Goal: Information Seeking & Learning: Find specific fact

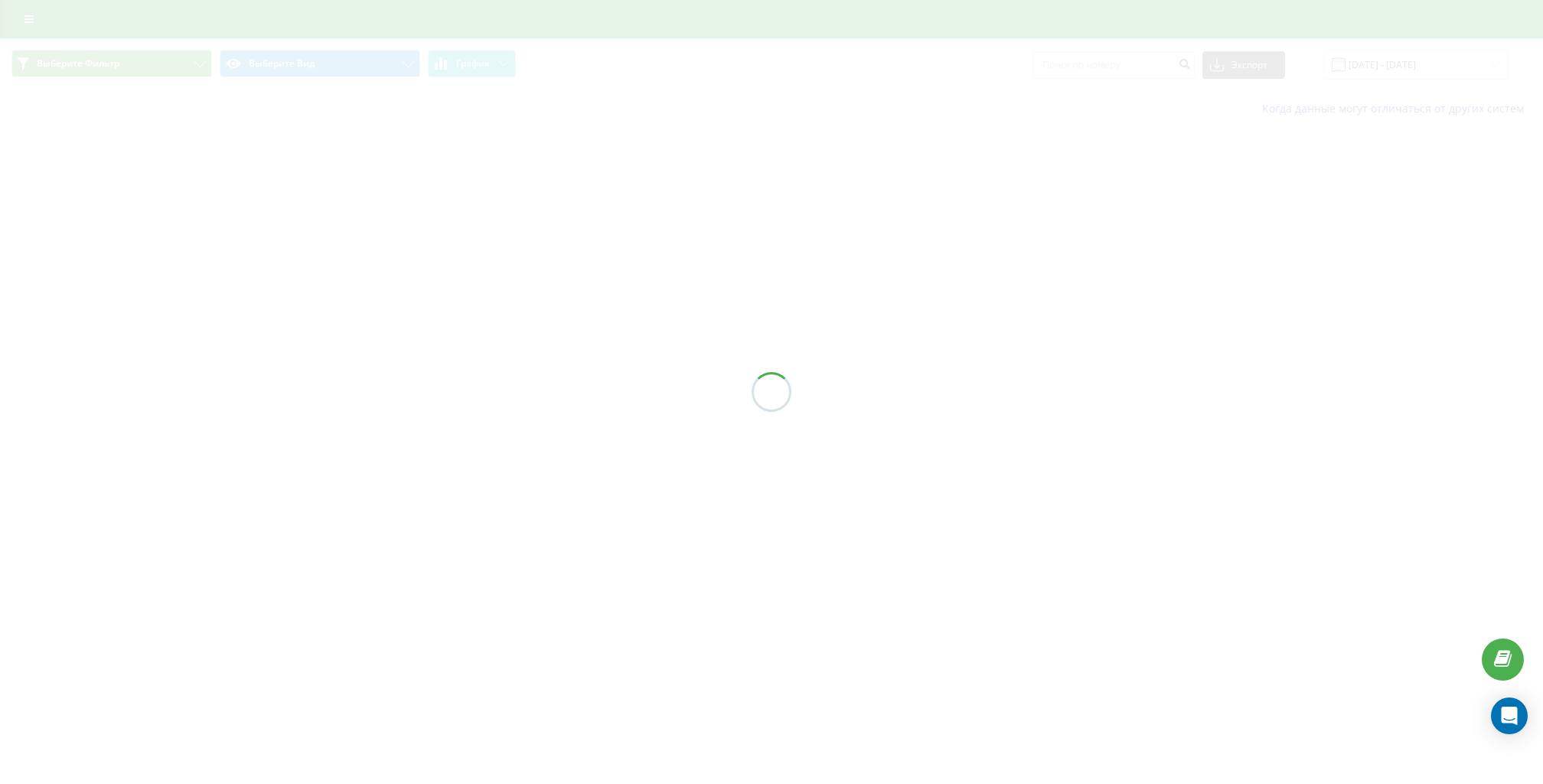
click at [28, 19] on div at bounding box center [772, 392] width 1543 height 784
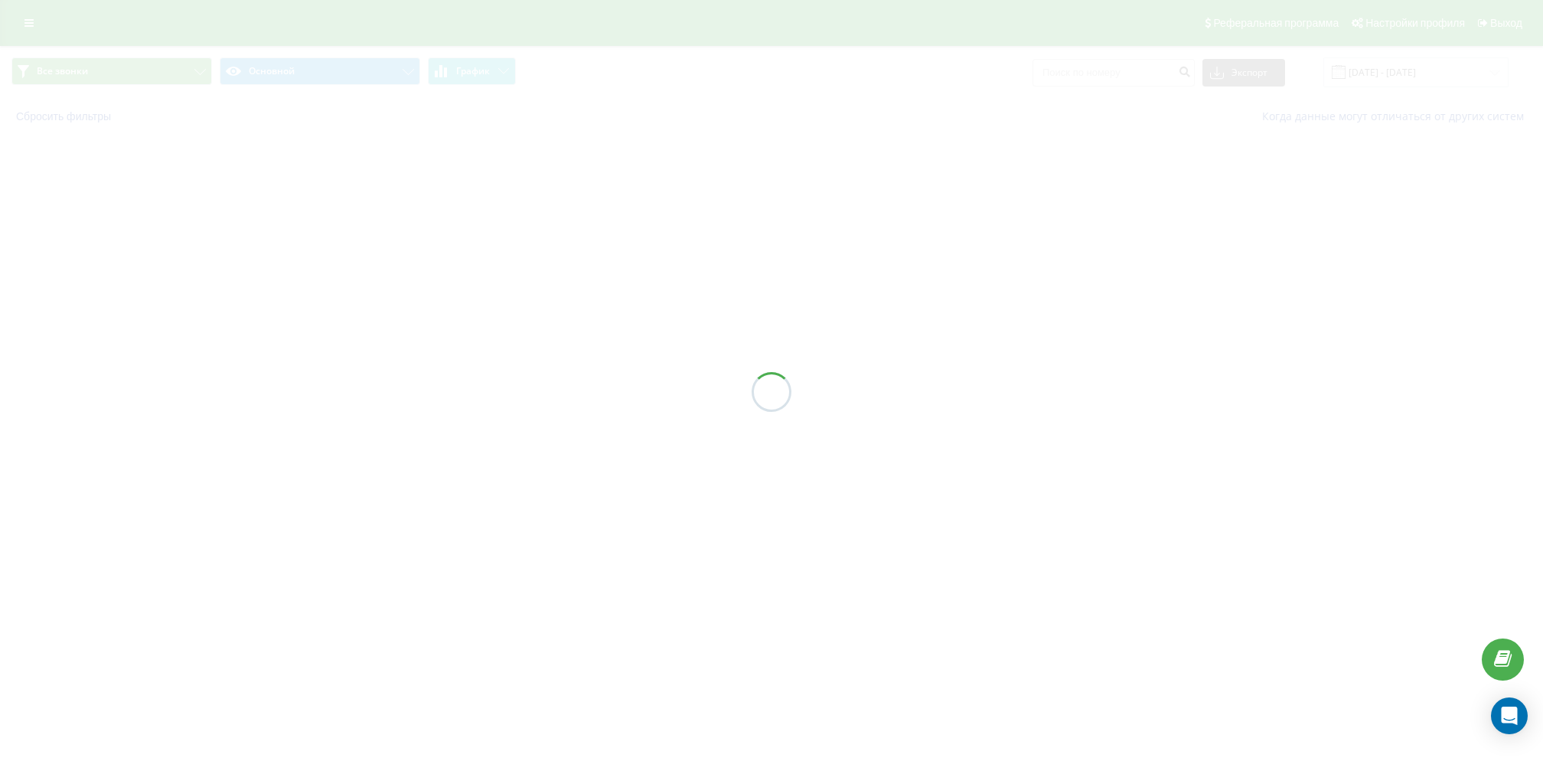
click at [28, 18] on div at bounding box center [772, 392] width 1543 height 784
click at [28, 23] on icon at bounding box center [28, 23] width 9 height 11
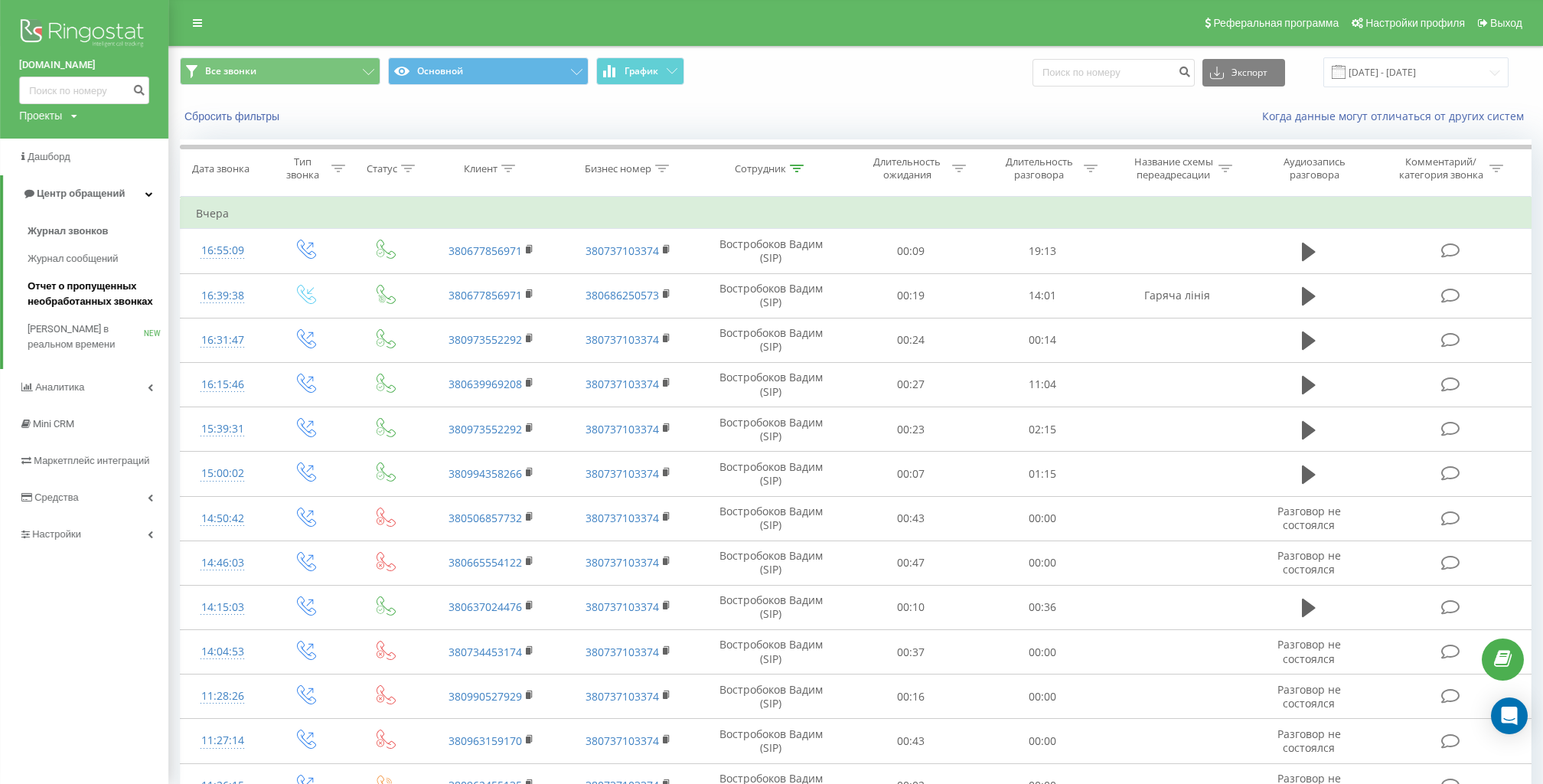
click at [112, 296] on span "Отчет о пропущенных необработанных звонках" at bounding box center [94, 294] width 133 height 31
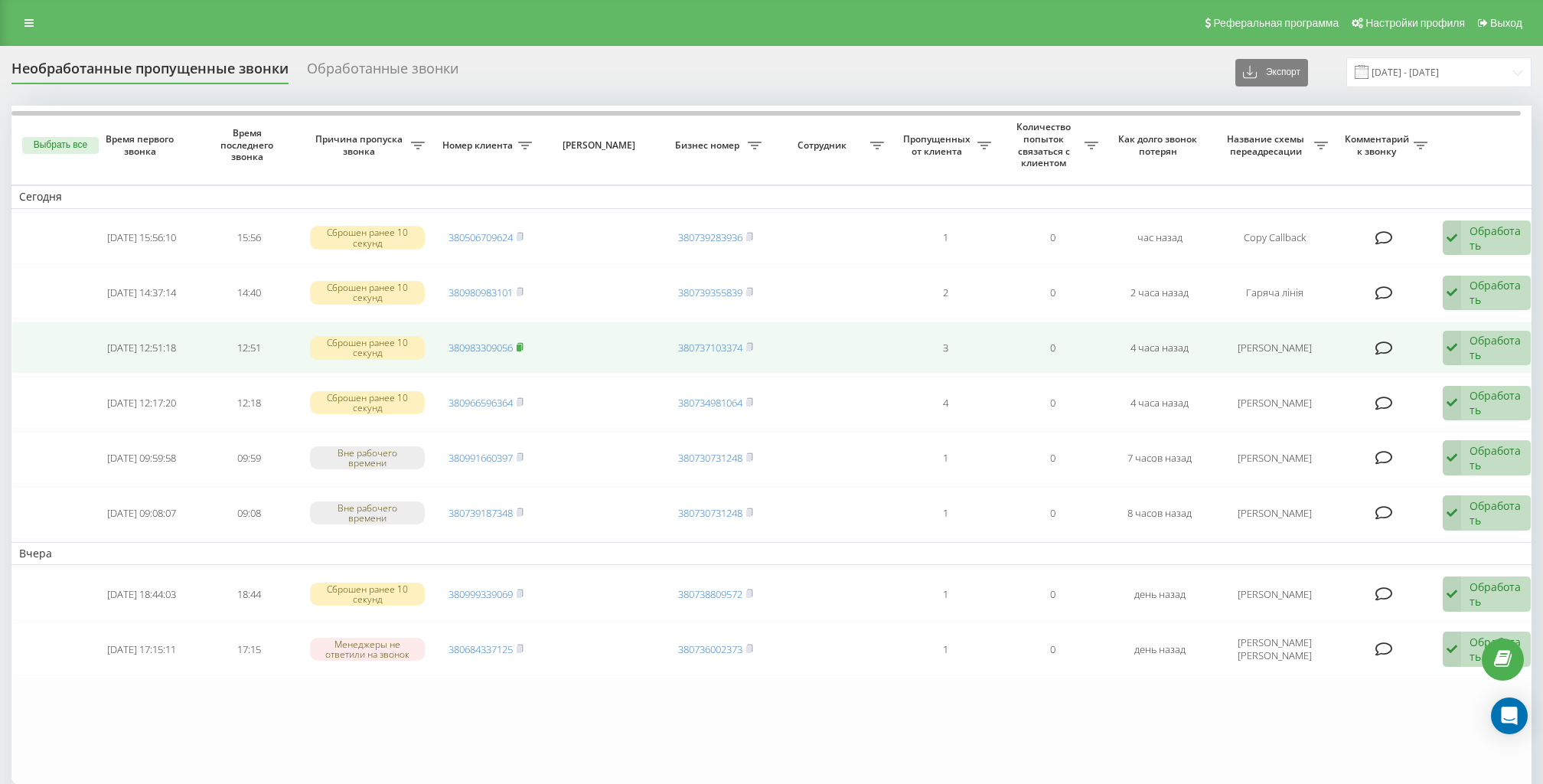
click at [521, 342] on icon at bounding box center [520, 346] width 7 height 9
click at [524, 342] on icon at bounding box center [520, 346] width 7 height 9
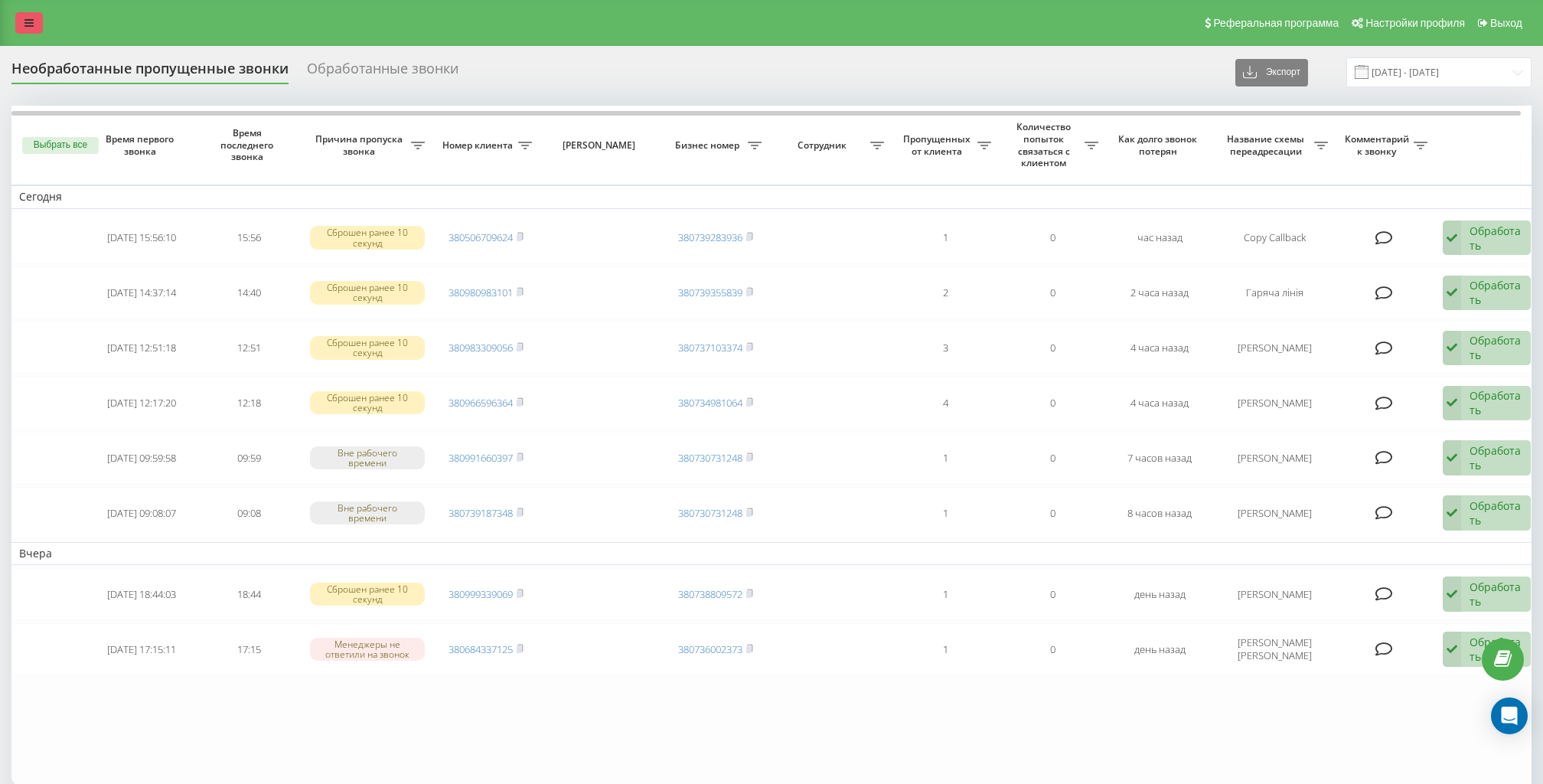
click at [23, 16] on link at bounding box center [28, 23] width 28 height 22
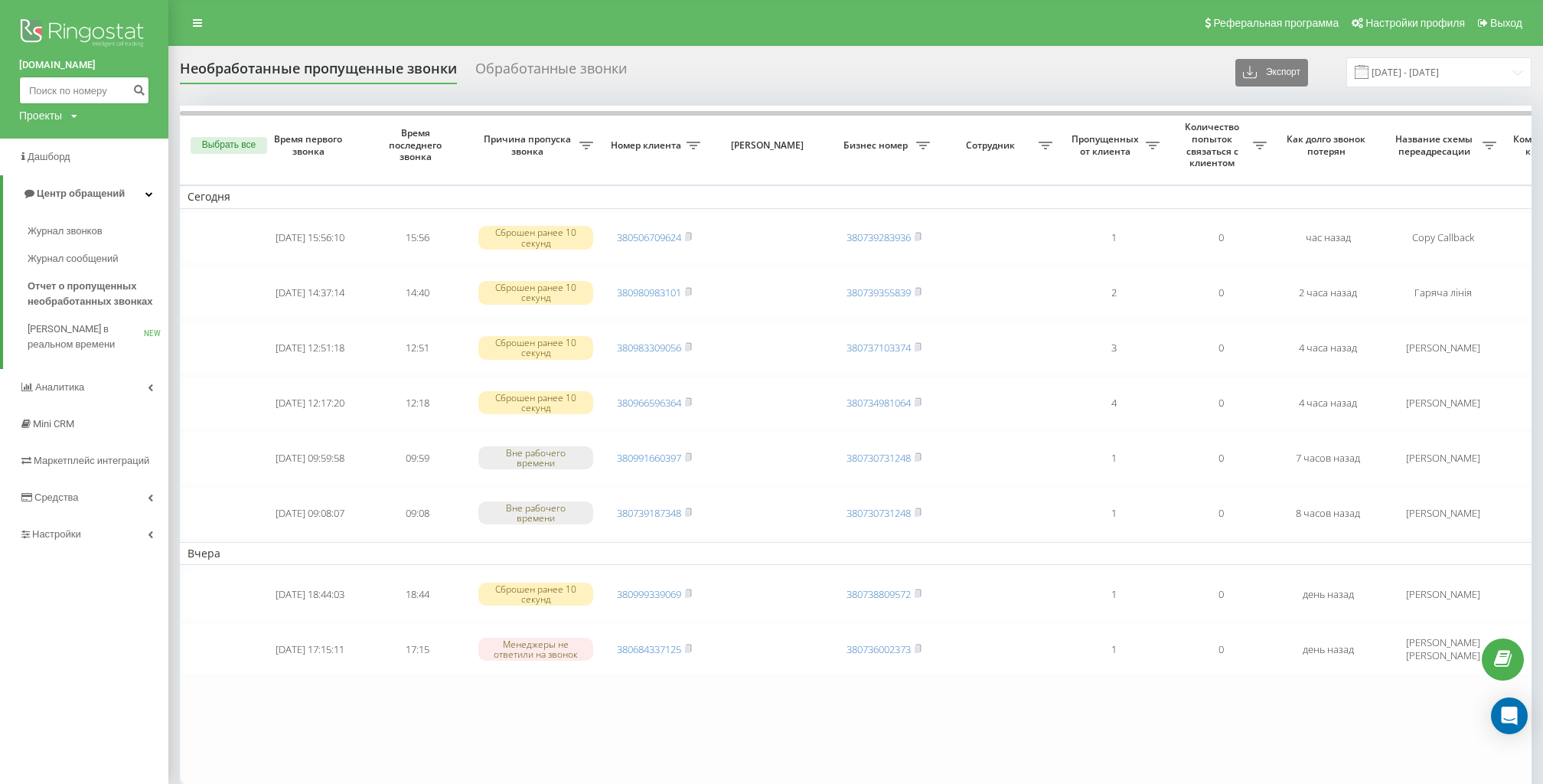
click at [112, 92] on input at bounding box center [85, 90] width 131 height 28
paste input "380503738242"
click at [39, 92] on input "380503738242" at bounding box center [85, 90] width 131 height 28
type input "0503738242"
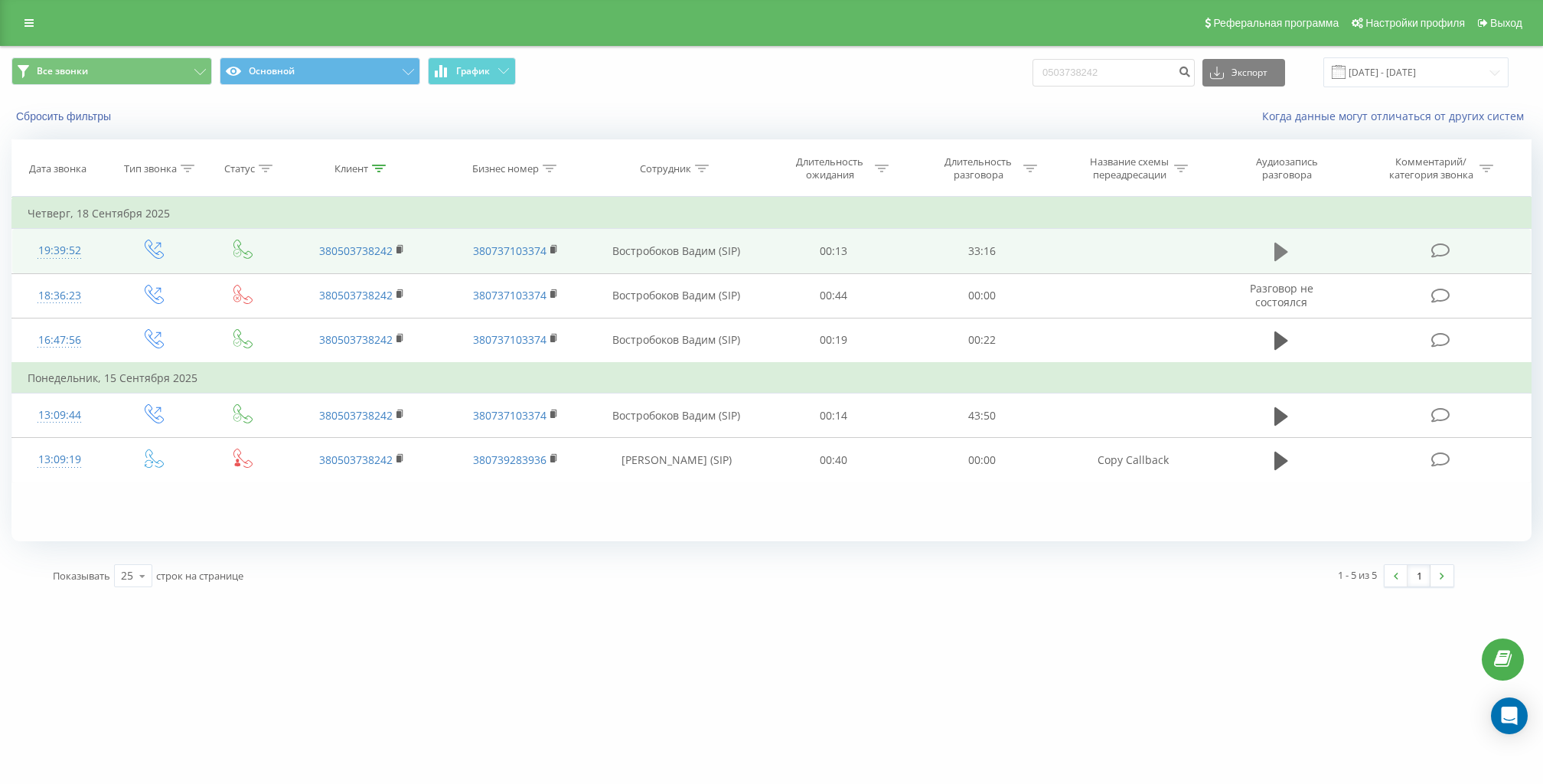
click at [1273, 246] on button at bounding box center [1281, 251] width 23 height 23
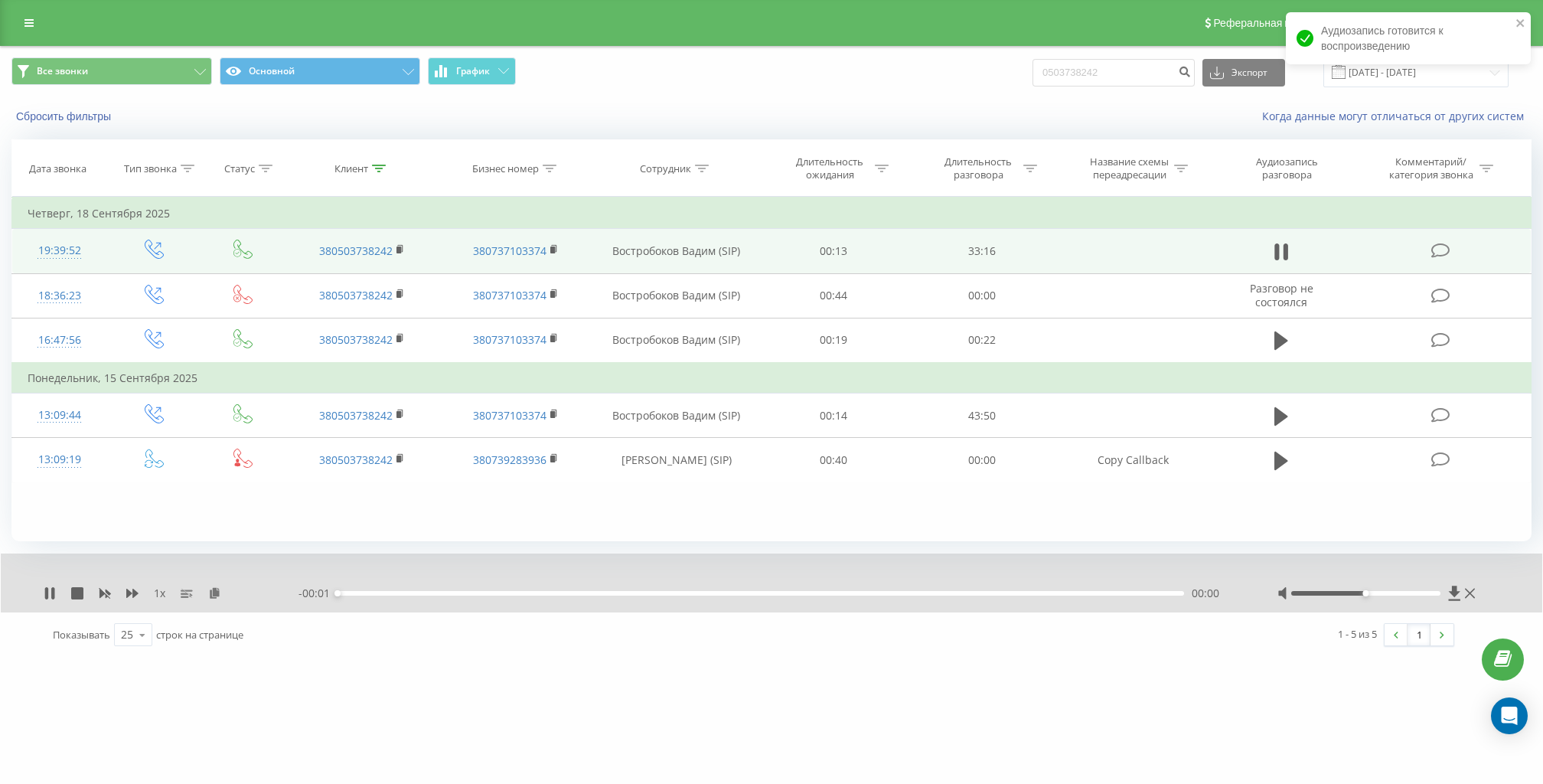
click at [373, 593] on div "00:00" at bounding box center [761, 592] width 847 height 4
click at [410, 586] on div "- 33:14 00:02 00:02" at bounding box center [768, 593] width 940 height 15
click at [410, 587] on div "- 33:14 00:02 00:02" at bounding box center [768, 593] width 940 height 15
click at [410, 588] on div "- 33:14 00:02 00:02" at bounding box center [768, 593] width 940 height 15
click at [417, 595] on div "- 33:13 00:03 00:03" at bounding box center [768, 593] width 940 height 15
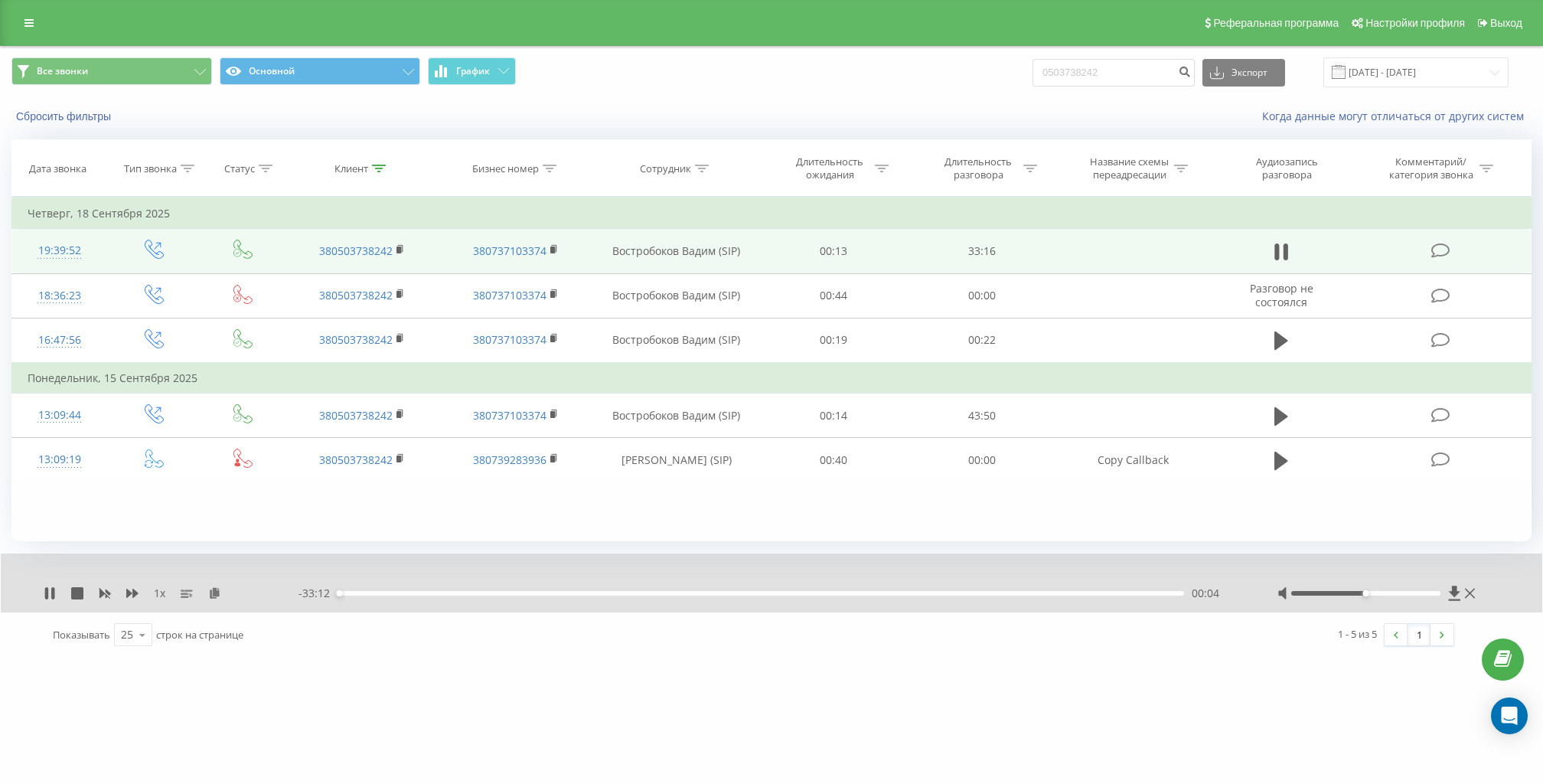
click at [428, 591] on div "00:04" at bounding box center [761, 592] width 847 height 4
click at [430, 589] on div "- 33:16 00:00 00:00" at bounding box center [768, 593] width 940 height 15
click at [433, 593] on div "00:00" at bounding box center [761, 592] width 847 height 4
click at [49, 592] on icon at bounding box center [49, 593] width 13 height 13
click at [49, 592] on icon at bounding box center [49, 593] width 9 height 13
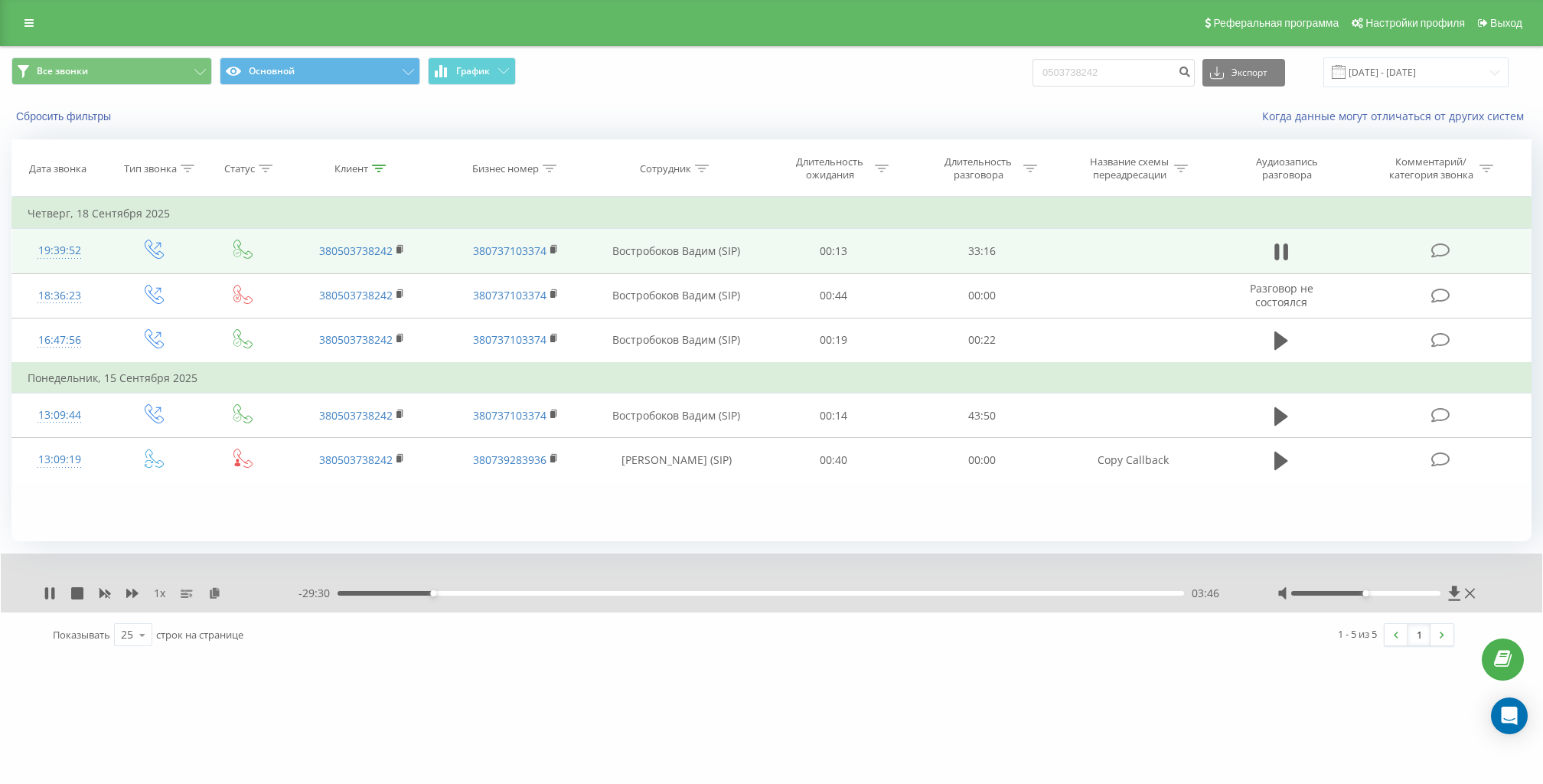
click at [1125, 596] on div "- 29:30 03:46 03:46" at bounding box center [768, 593] width 940 height 15
click at [1125, 595] on div "- 29:30 03:46 03:46" at bounding box center [768, 593] width 940 height 15
click at [1126, 592] on div "03:46" at bounding box center [761, 592] width 847 height 4
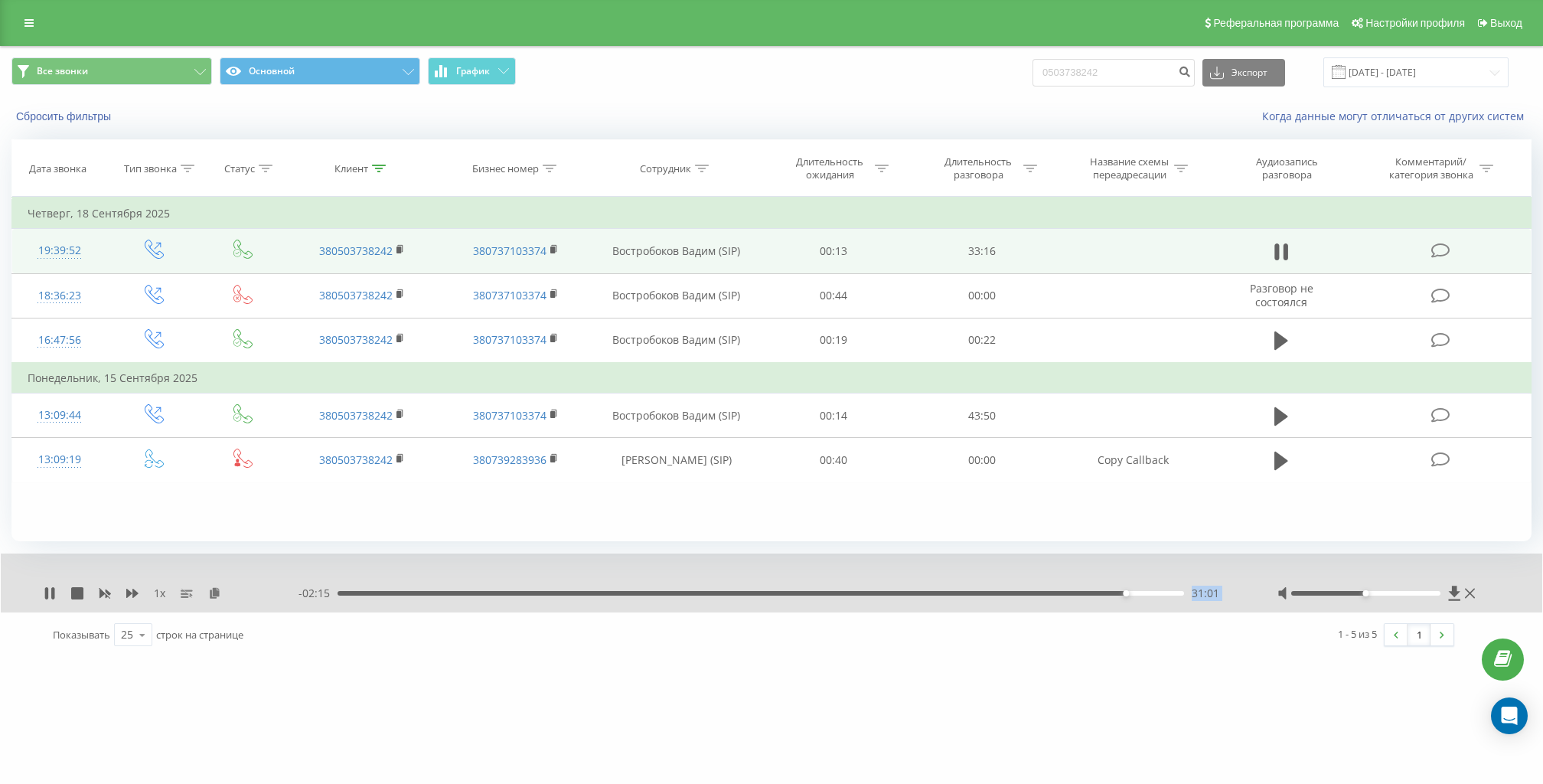
click at [1213, 592] on span "31:01" at bounding box center [1205, 593] width 28 height 15
drag, startPoint x: 1219, startPoint y: 594, endPoint x: 1192, endPoint y: 595, distance: 27.0
click at [1192, 594] on div "- 02:15 31:01 31:01" at bounding box center [768, 593] width 940 height 15
click at [1192, 595] on span "31:01" at bounding box center [1205, 593] width 28 height 15
drag, startPoint x: 1192, startPoint y: 595, endPoint x: 1226, endPoint y: 594, distance: 34.0
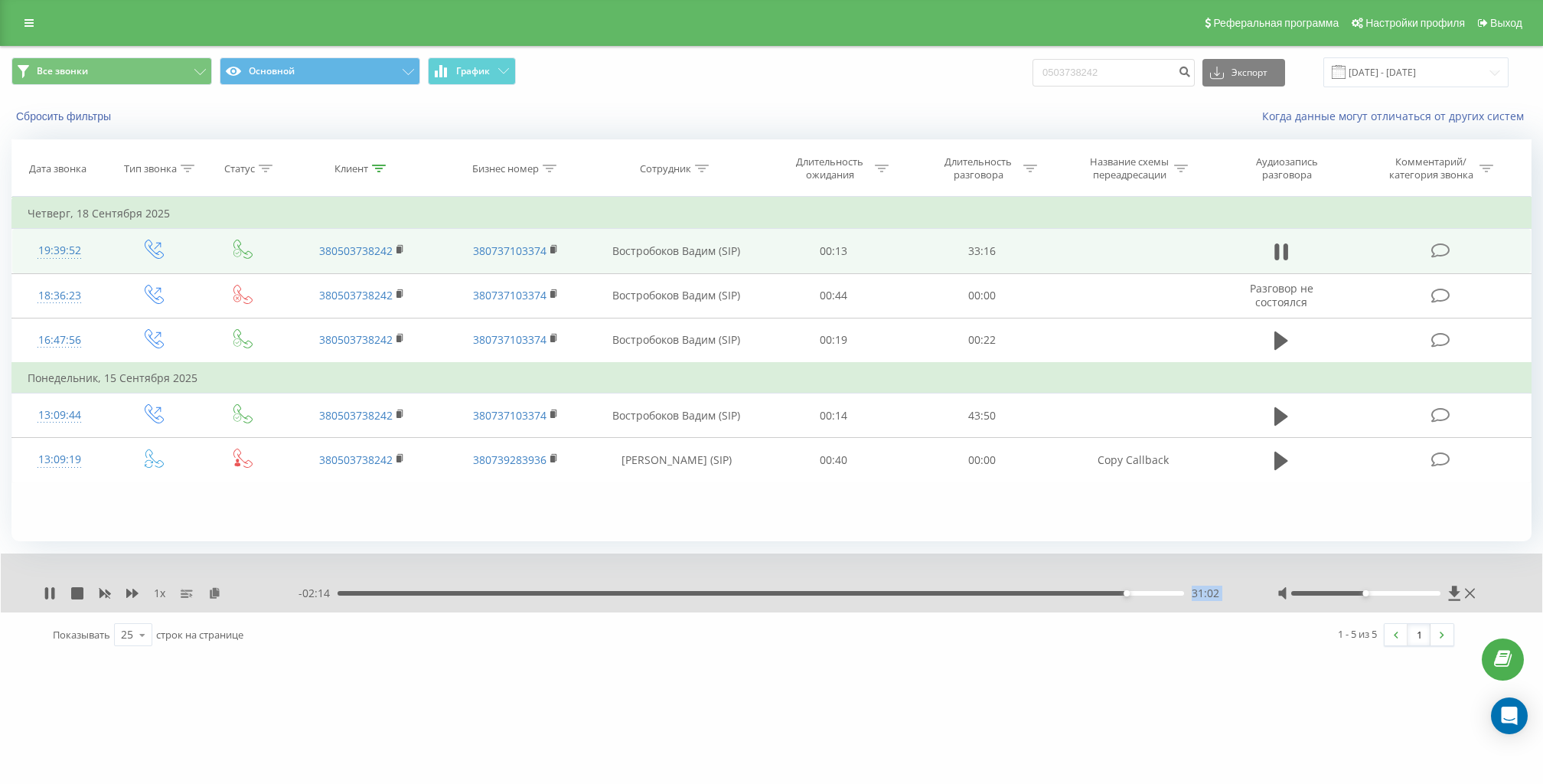
click at [1226, 594] on div "- 02:14 31:02 31:02" at bounding box center [768, 593] width 940 height 15
drag, startPoint x: 1226, startPoint y: 594, endPoint x: 1192, endPoint y: 594, distance: 34.0
click at [1192, 594] on div "- 02:12 31:03 31:03" at bounding box center [768, 593] width 940 height 15
drag, startPoint x: 1192, startPoint y: 594, endPoint x: 1238, endPoint y: 590, distance: 46.2
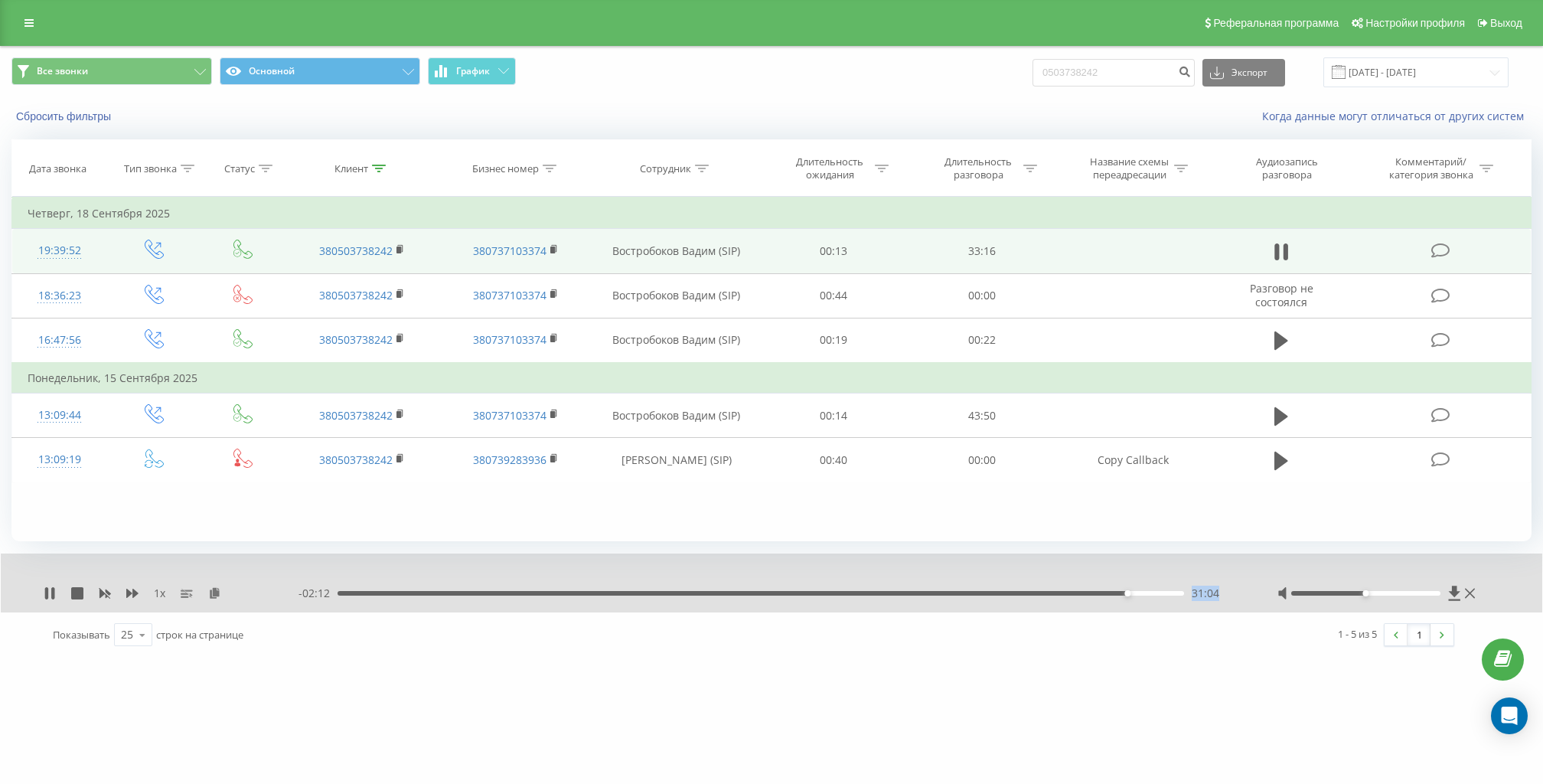
click at [1238, 590] on div "1 x - 02:12 31:04 31:04" at bounding box center [761, 593] width 1435 height 15
click at [1238, 590] on div "1 x - 02:11 31:05 31:05" at bounding box center [761, 593] width 1435 height 15
drag, startPoint x: 1238, startPoint y: 590, endPoint x: 1185, endPoint y: 589, distance: 53.0
click at [1185, 589] on div "1 x - 02:10 31:06 31:06" at bounding box center [761, 593] width 1435 height 15
drag, startPoint x: 1185, startPoint y: 589, endPoint x: 1236, endPoint y: 594, distance: 51.2
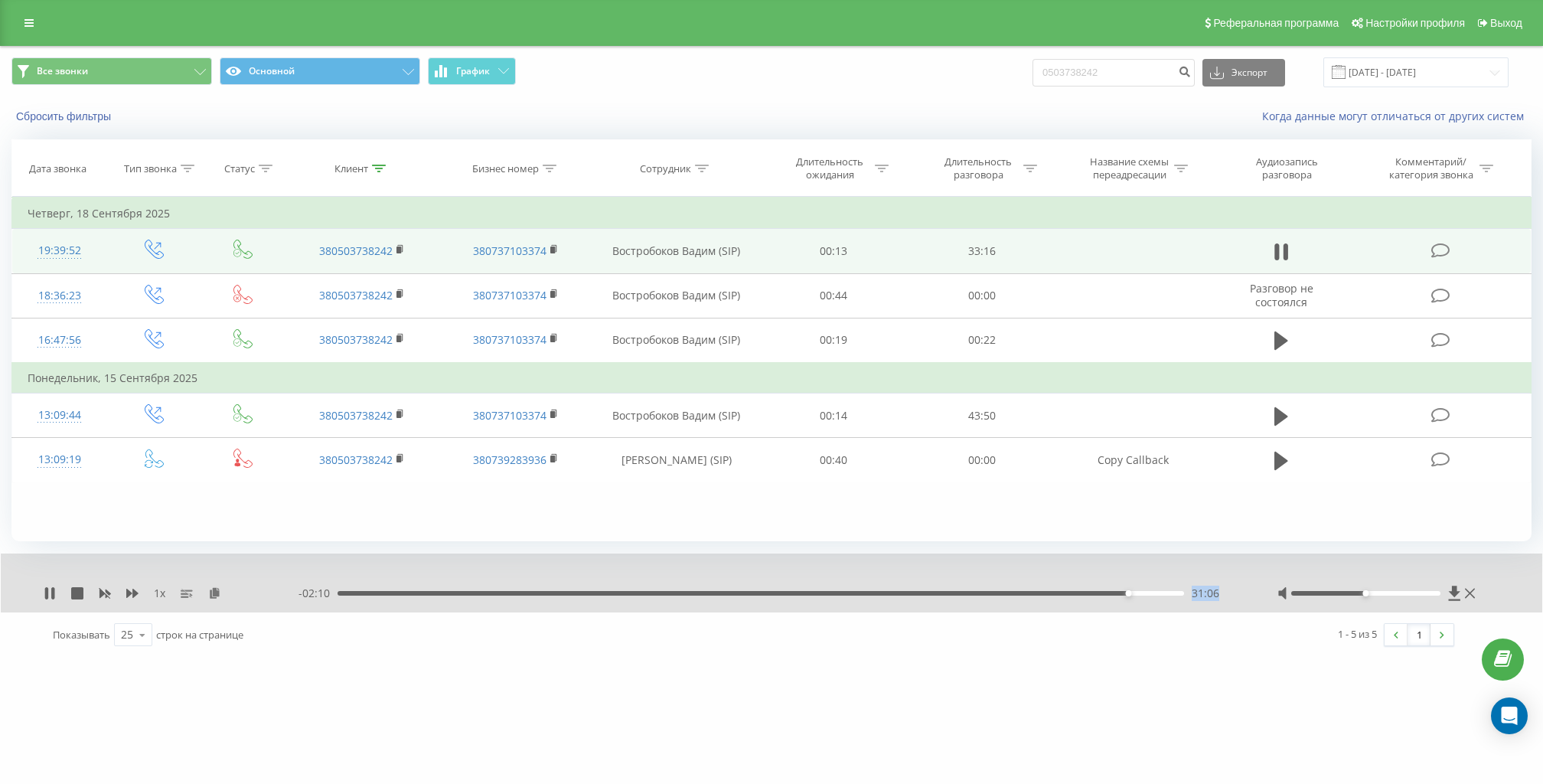
click at [1236, 594] on div "- 02:10 31:06 31:06" at bounding box center [768, 593] width 940 height 15
click at [1236, 594] on div "- 02:09 31:07 31:07" at bounding box center [768, 593] width 940 height 15
click at [1157, 591] on div "32:15" at bounding box center [761, 592] width 847 height 4
click at [1168, 592] on div "32:15" at bounding box center [761, 592] width 847 height 4
